Goal: Information Seeking & Learning: Learn about a topic

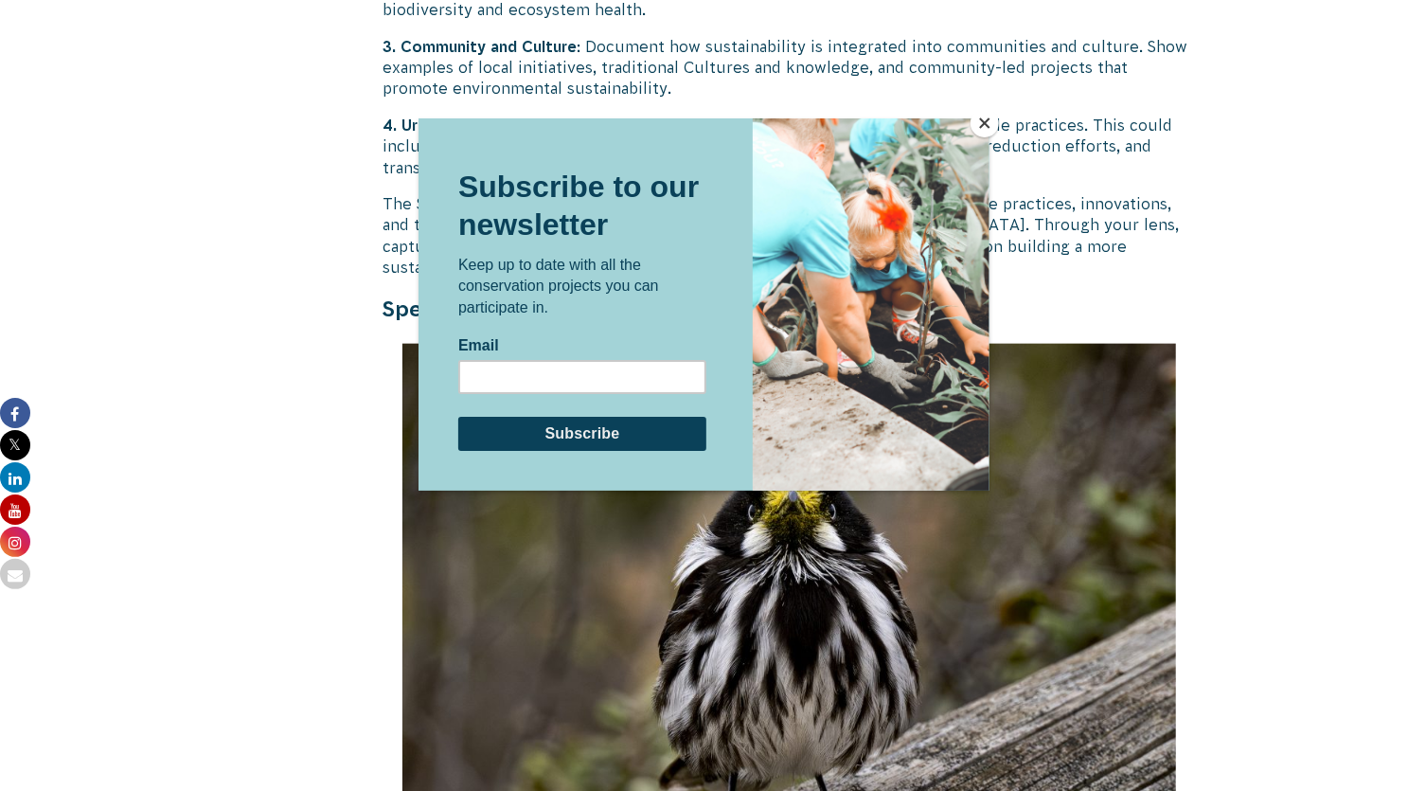
scroll to position [5413, 0]
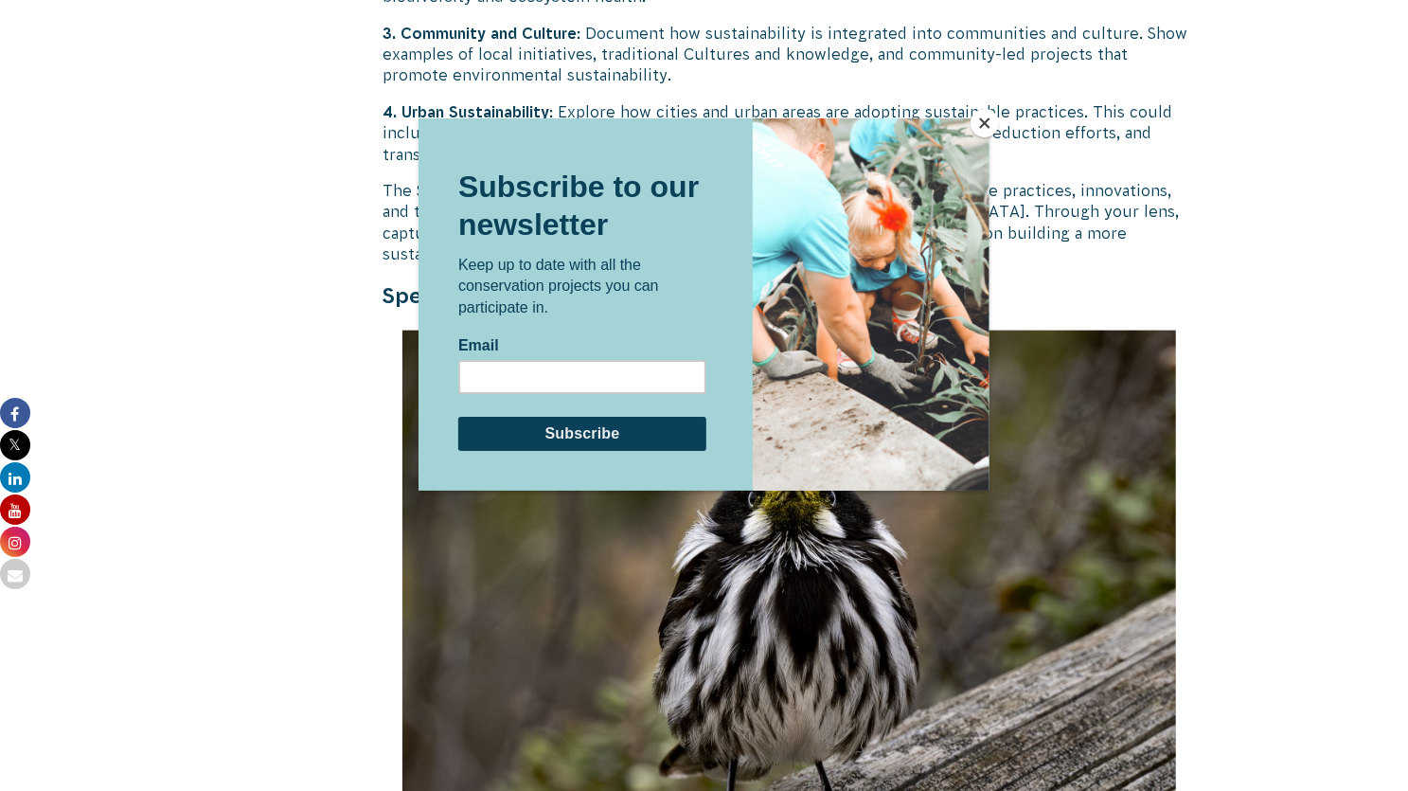
click at [985, 130] on button "Close" at bounding box center [985, 123] width 28 height 28
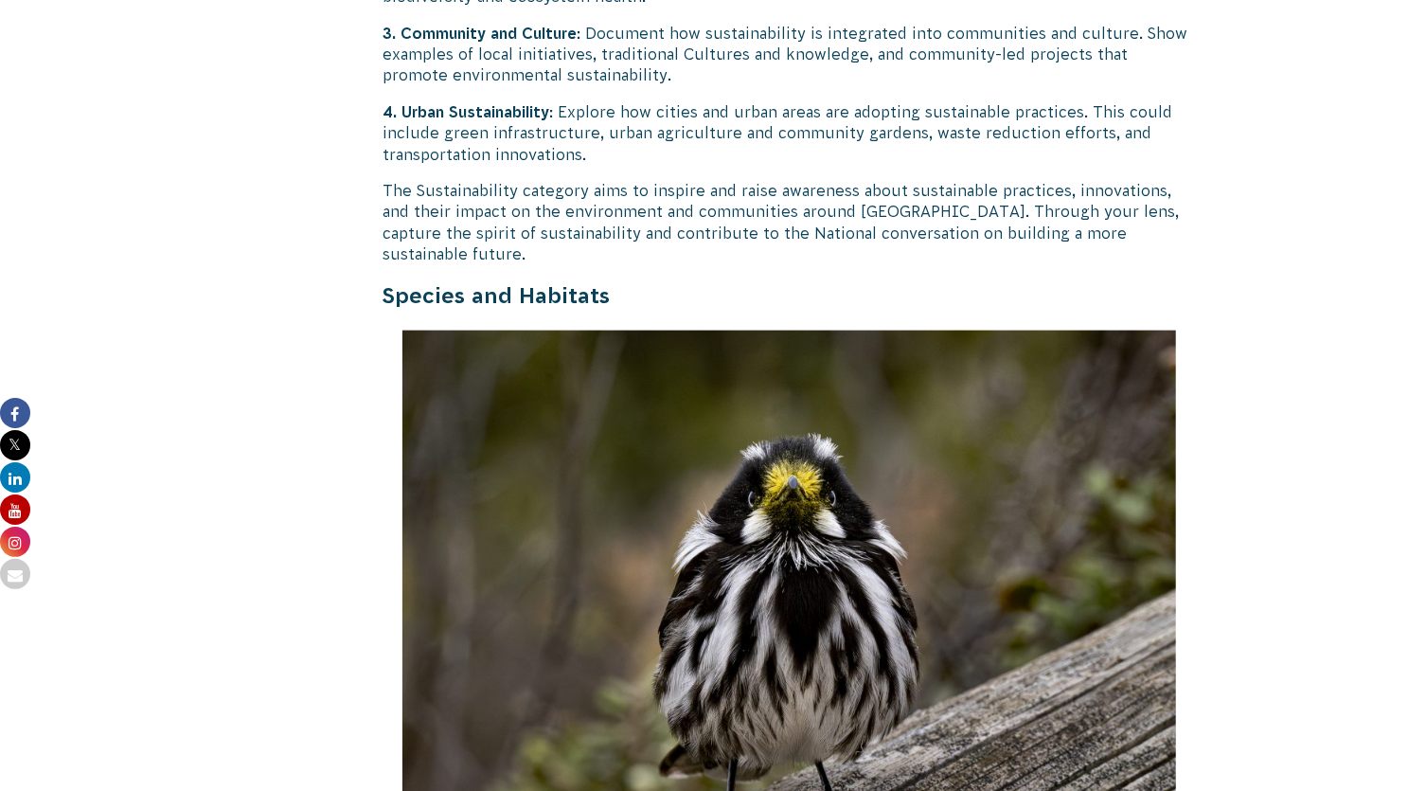
click at [1324, 298] on body "About Us Our Priorities Reconciliation Impact Our Board Our People Careers CVA …" at bounding box center [704, 134] width 1408 height 11094
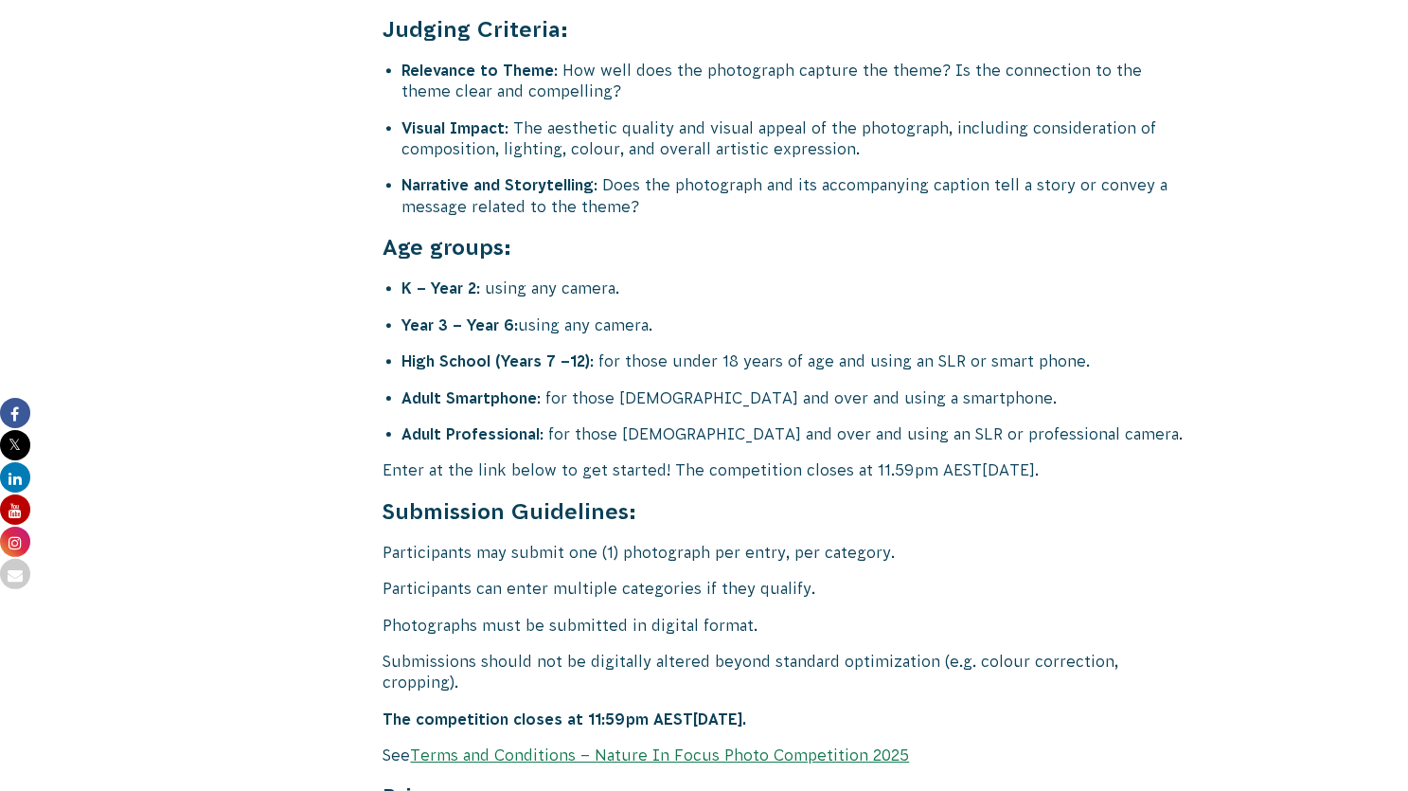
scroll to position [7534, 0]
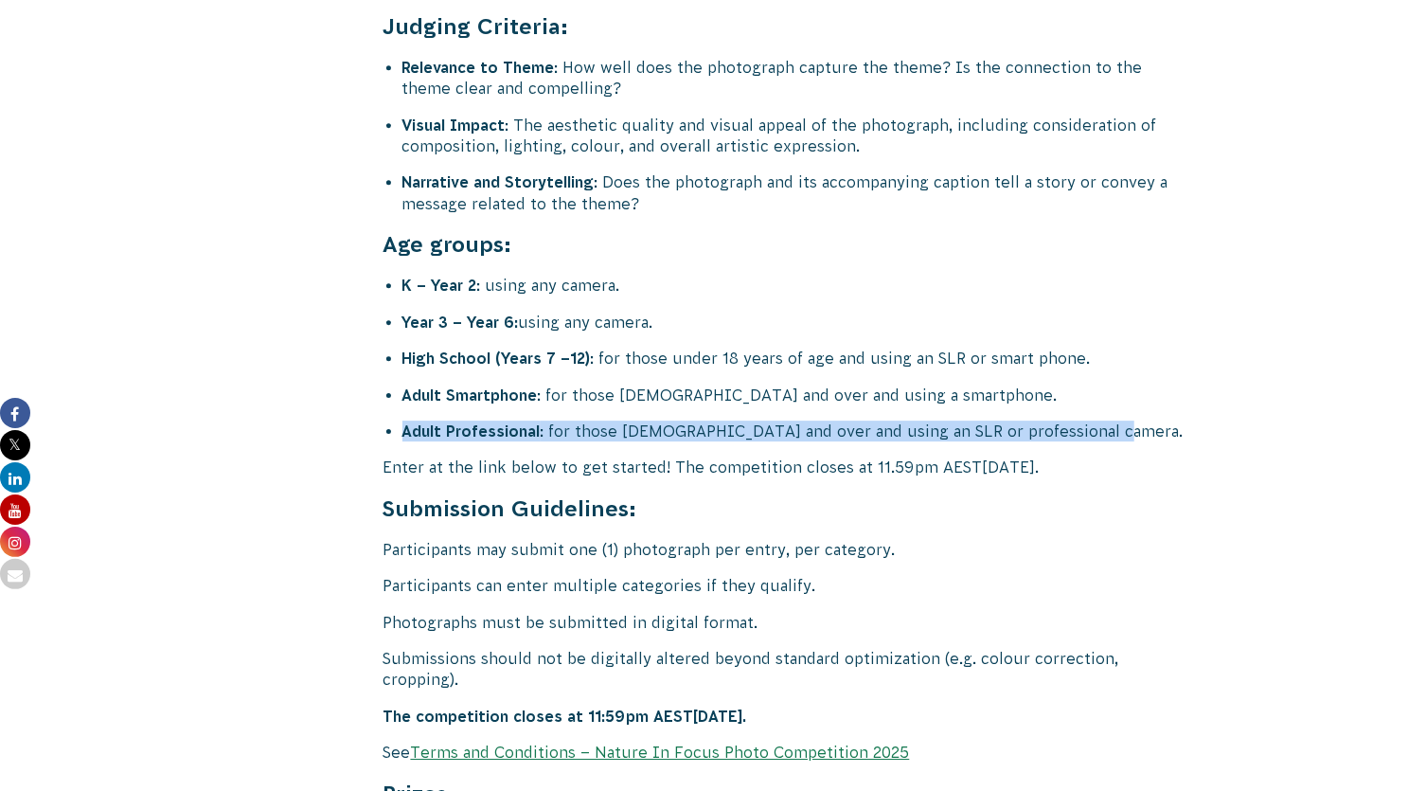
drag, startPoint x: 402, startPoint y: 362, endPoint x: 1099, endPoint y: 366, distance: 697.9
click at [1099, 420] on li "Adult Professional : for those [DEMOGRAPHIC_DATA] and over and using an SLR or …" at bounding box center [799, 430] width 794 height 21
click at [942, 420] on li "Adult Professional : for those [DEMOGRAPHIC_DATA] and over and using an SLR or …" at bounding box center [799, 430] width 794 height 21
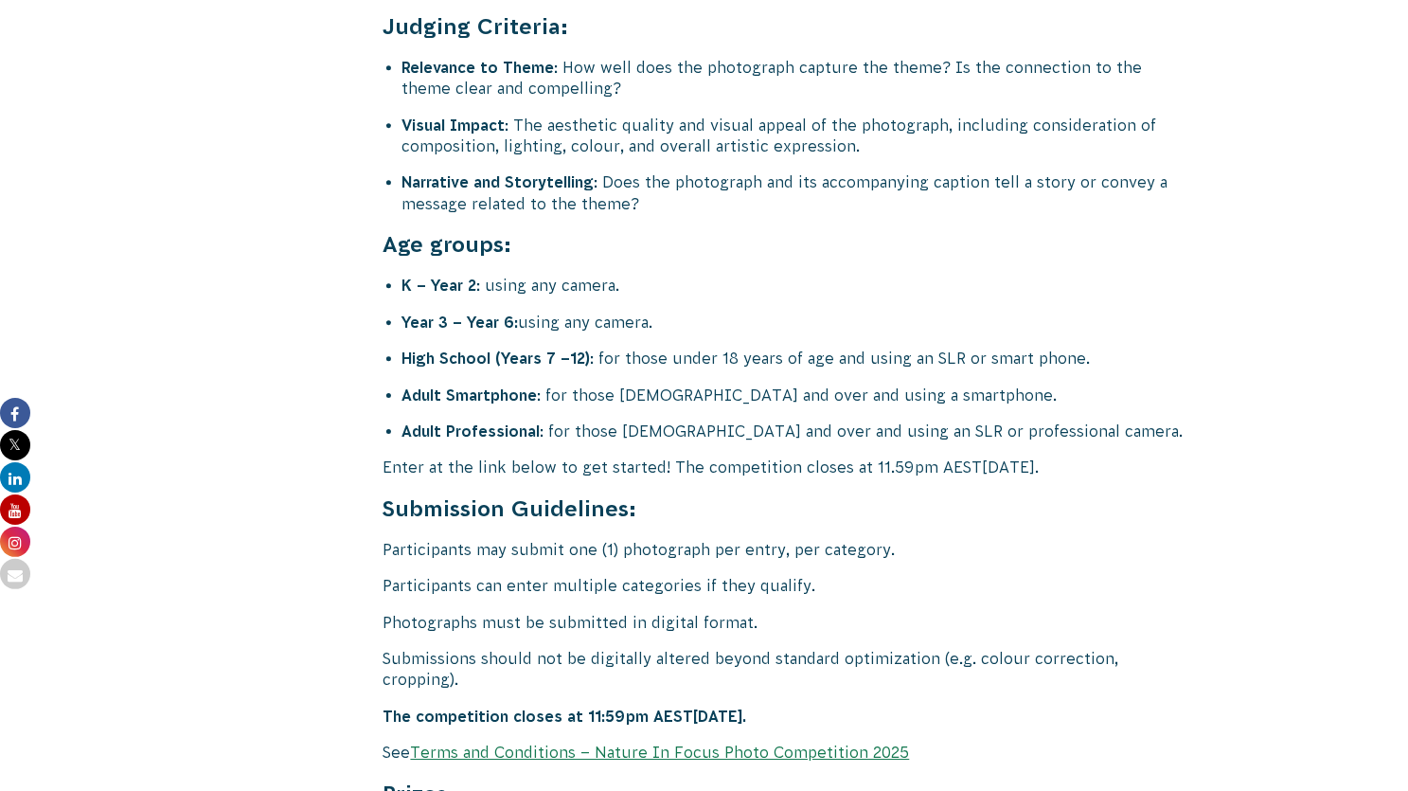
drag, startPoint x: 412, startPoint y: 524, endPoint x: 782, endPoint y: 516, distance: 370.3
click at [782, 575] on p "Participants can enter multiple categories if they qualify." at bounding box center [790, 585] width 812 height 21
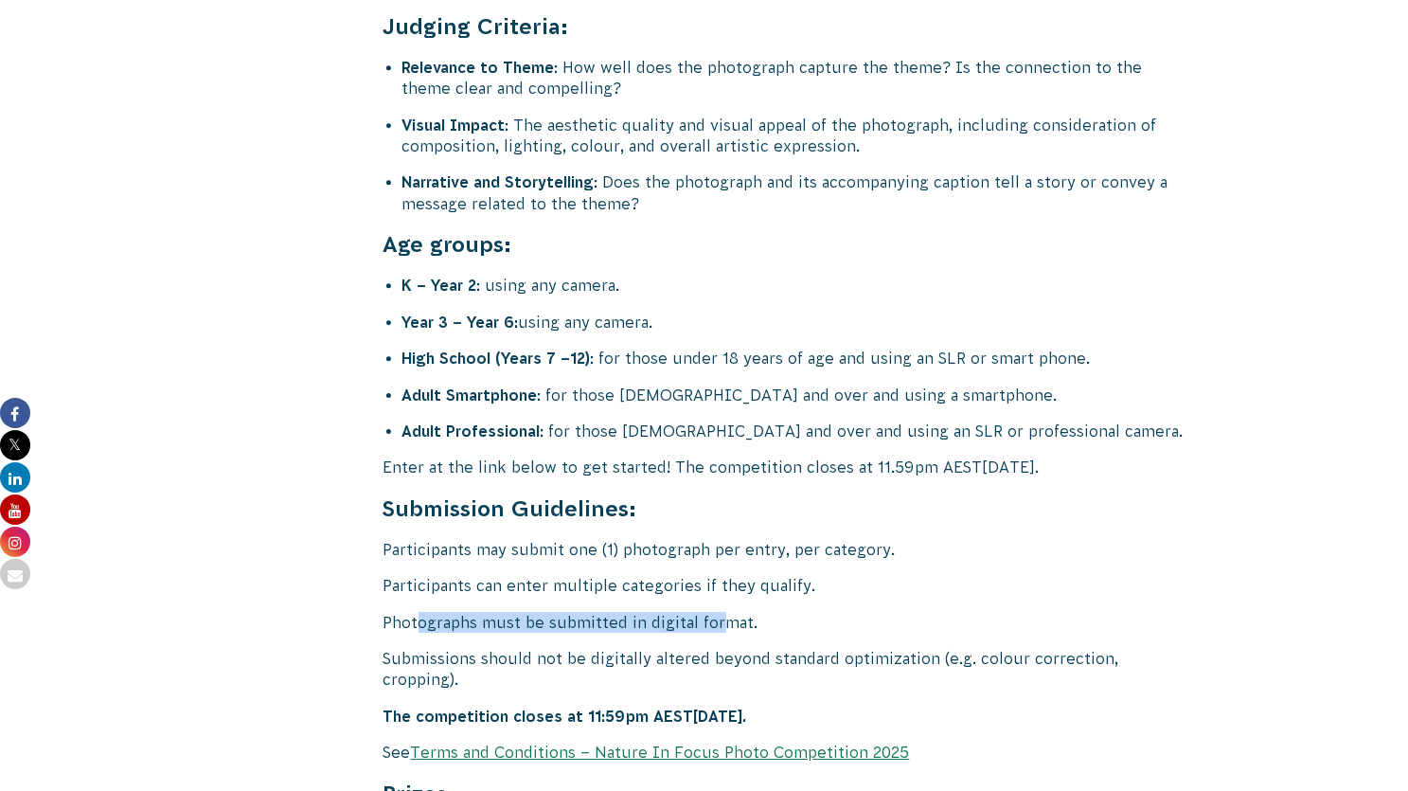
drag, startPoint x: 422, startPoint y: 556, endPoint x: 724, endPoint y: 552, distance: 302.1
click at [724, 612] on p "Photographs must be submitted in digital format." at bounding box center [790, 622] width 812 height 21
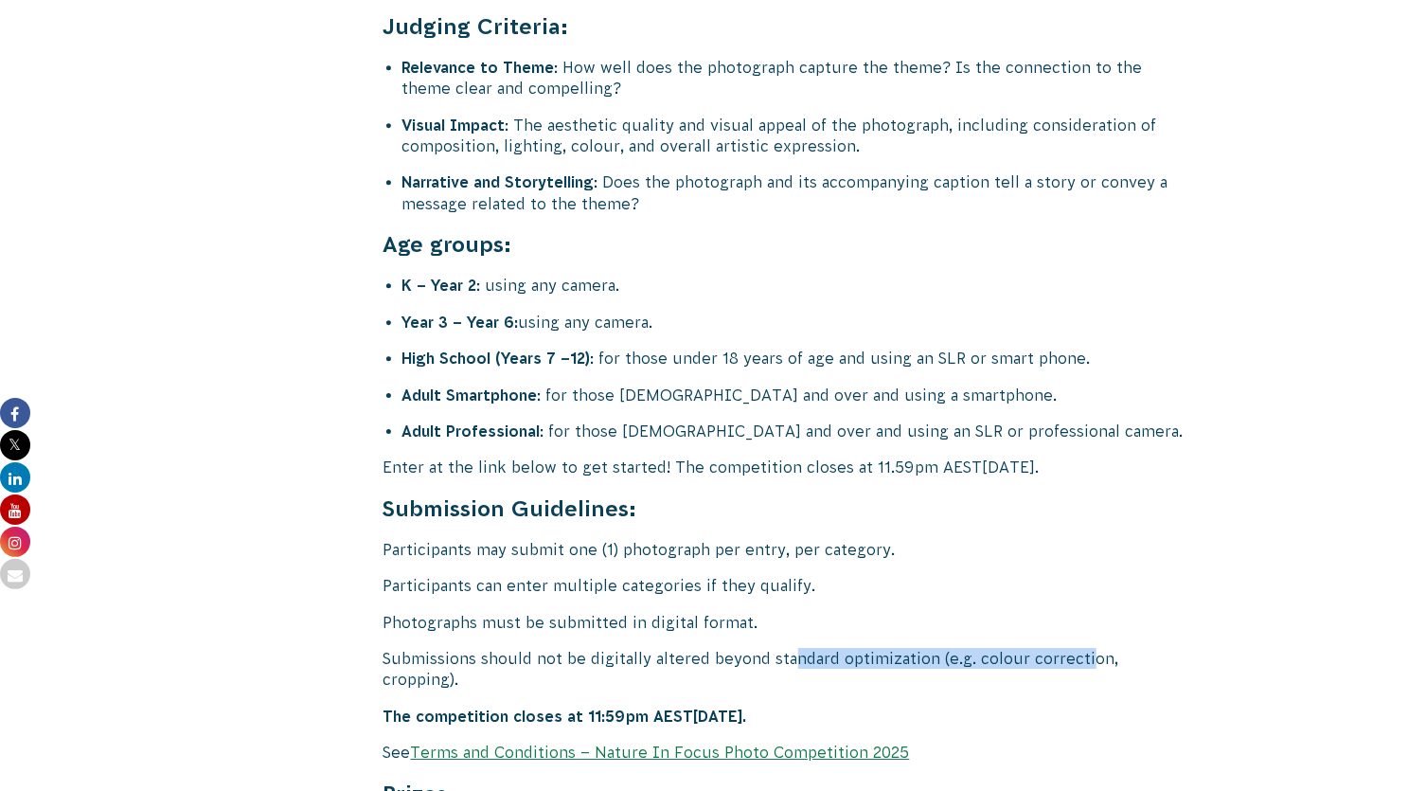
drag, startPoint x: 790, startPoint y: 593, endPoint x: 1080, endPoint y: 589, distance: 290.7
click at [1080, 648] on p "Submissions should not be digitally altered beyond standard optimization (e.g. …" at bounding box center [790, 669] width 812 height 43
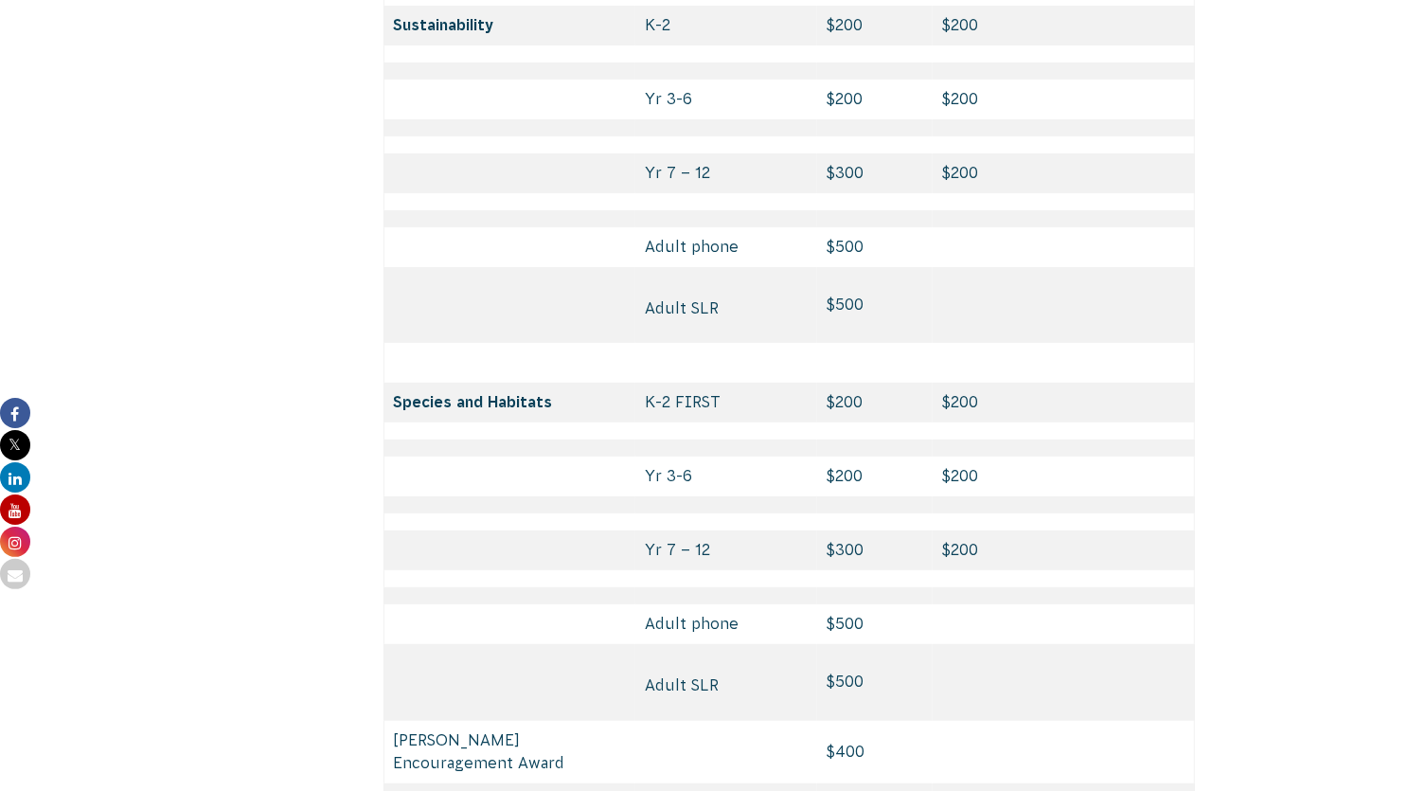
scroll to position [8822, 0]
